Goal: Navigation & Orientation: Go to known website

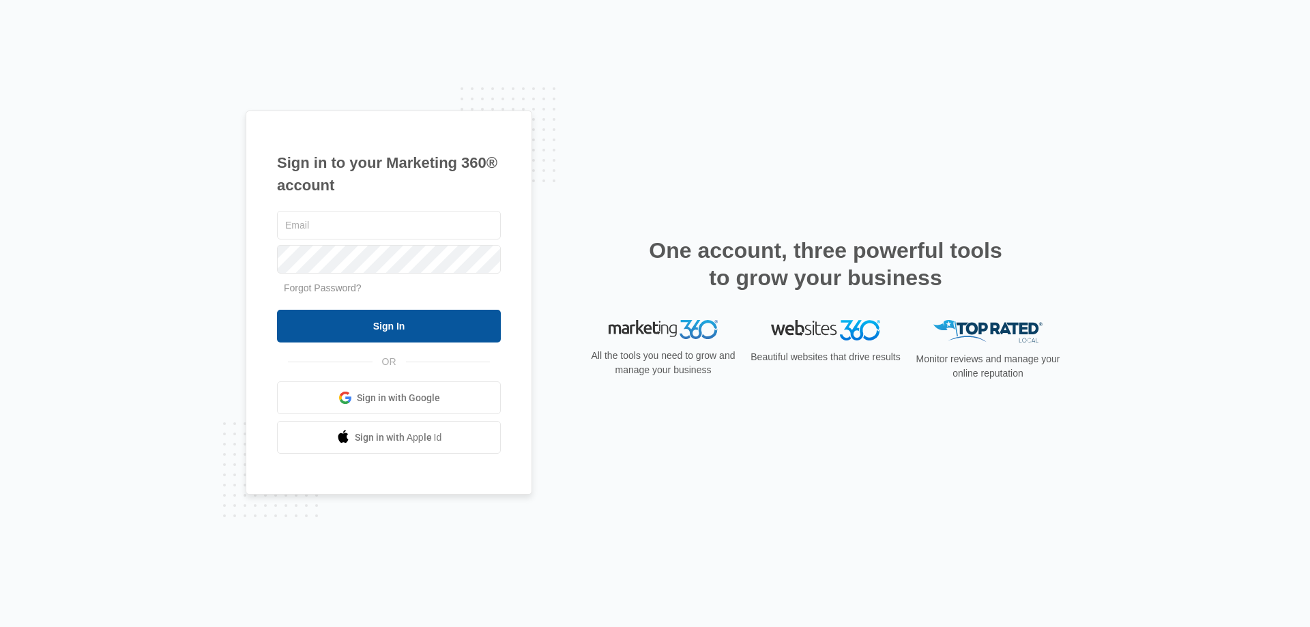
type input "[EMAIL_ADDRESS][DOMAIN_NAME]"
click at [348, 320] on input "Sign In" at bounding box center [389, 326] width 224 height 33
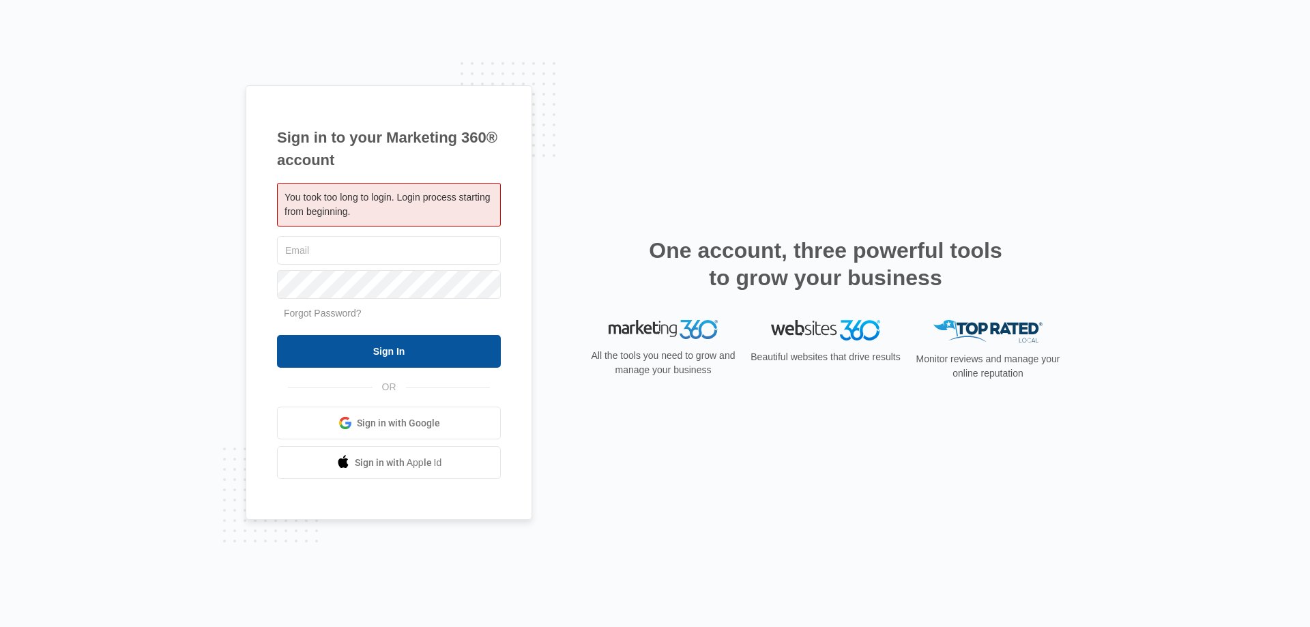
type input "[EMAIL_ADDRESS][DOMAIN_NAME]"
click at [394, 353] on input "Sign In" at bounding box center [389, 351] width 224 height 33
